Goal: Navigation & Orientation: Go to known website

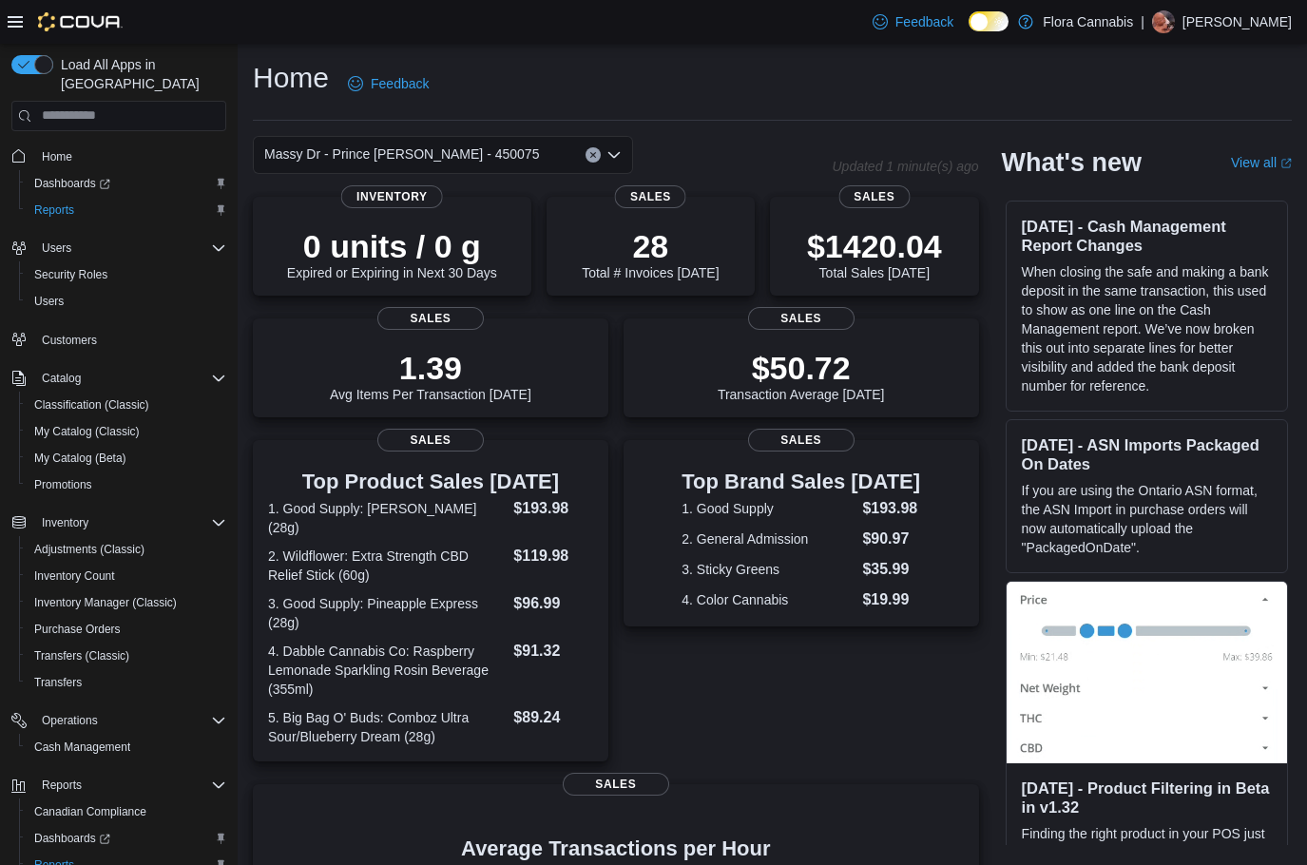
scroll to position [284, 0]
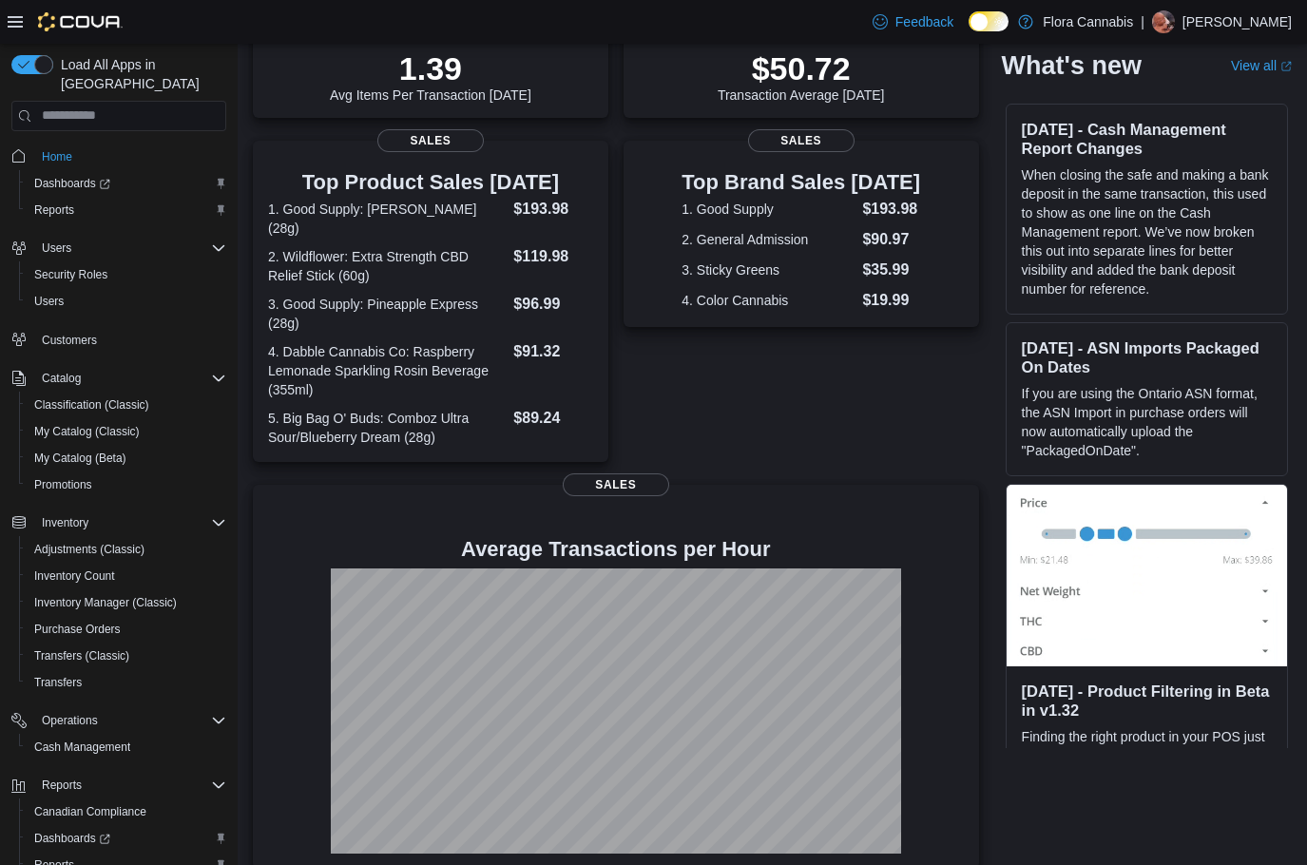
scroll to position [301, 0]
